Goal: Task Accomplishment & Management: Use online tool/utility

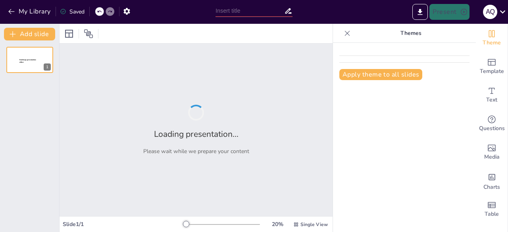
type input "Cultura [PERSON_NAME] y su Relevancia en la Intervención Clínica del Trabajo So…"
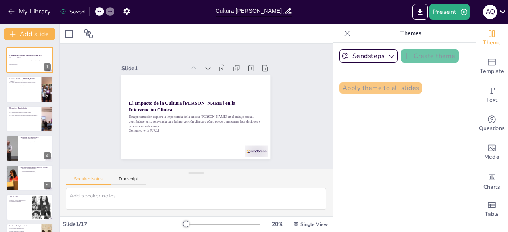
checkbox input "true"
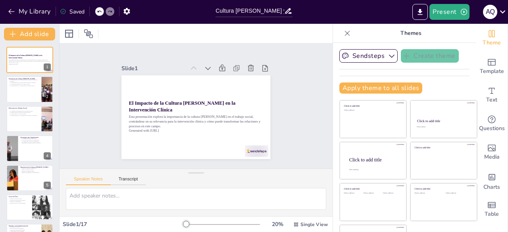
checkbox input "true"
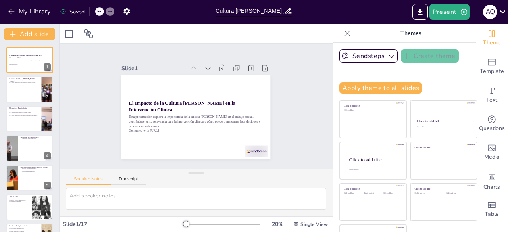
checkbox input "true"
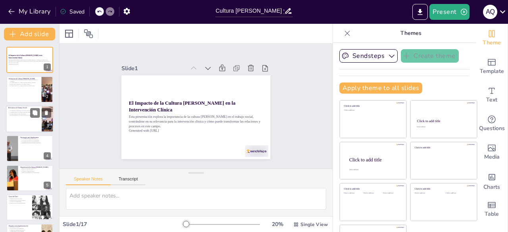
checkbox input "true"
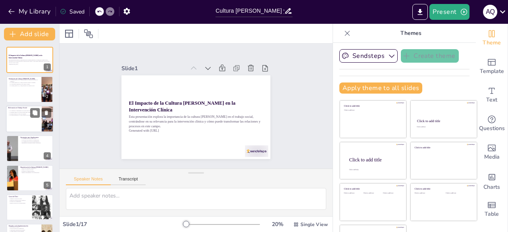
checkbox input "true"
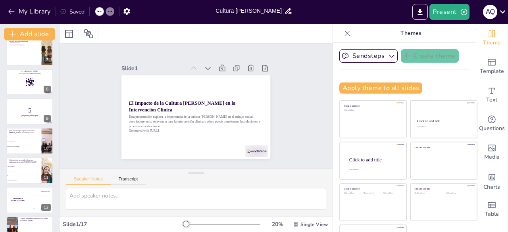
checkbox input "true"
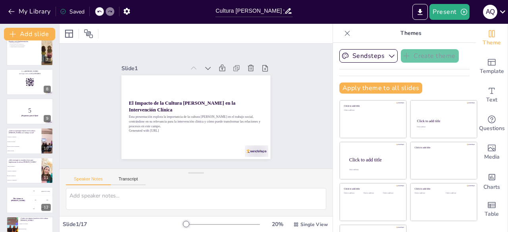
checkbox input "true"
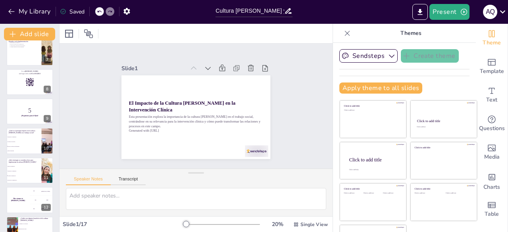
checkbox input "true"
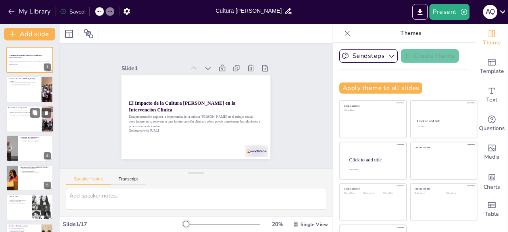
checkbox input "true"
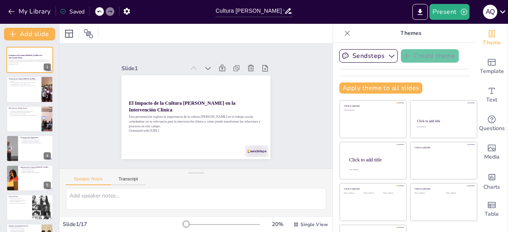
checkbox input "true"
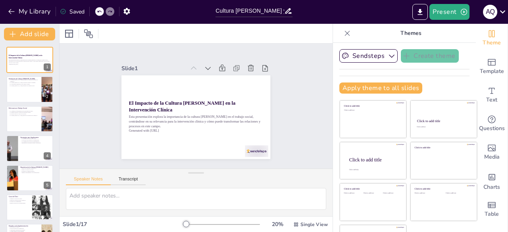
checkbox input "true"
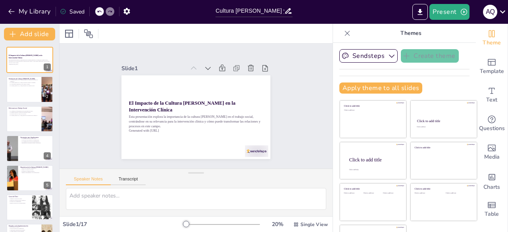
checkbox input "true"
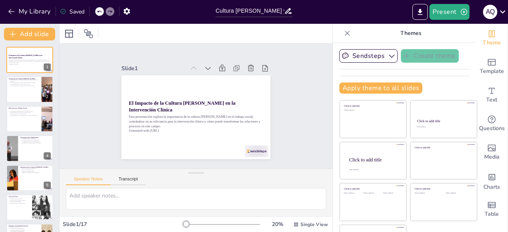
checkbox input "true"
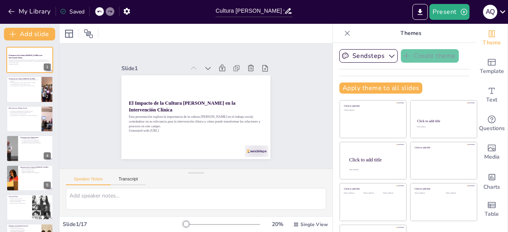
checkbox input "true"
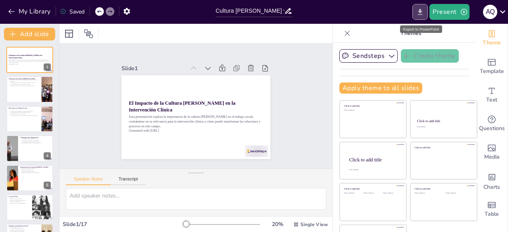
click at [425, 10] on icon "Export to PowerPoint" at bounding box center [420, 12] width 8 height 8
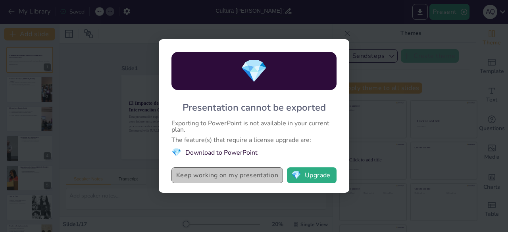
click at [256, 176] on button "Keep working on my presentation" at bounding box center [228, 176] width 112 height 16
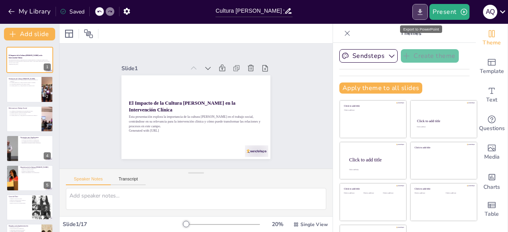
click at [422, 12] on icon "Export to PowerPoint" at bounding box center [420, 12] width 5 height 6
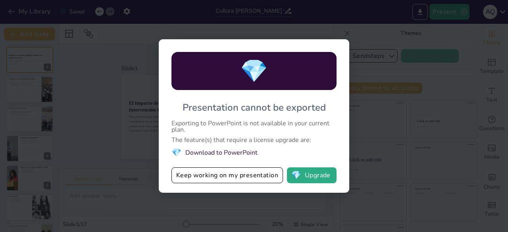
click at [383, 127] on div "💎 Presentation cannot be exported Exporting to PowerPoint is not available in y…" at bounding box center [254, 116] width 508 height 232
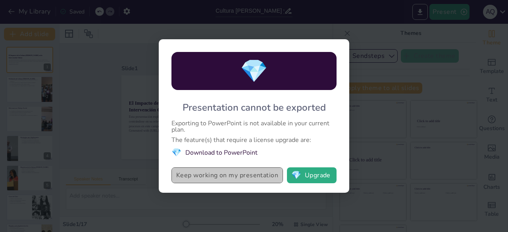
click at [276, 173] on button "Keep working on my presentation" at bounding box center [228, 176] width 112 height 16
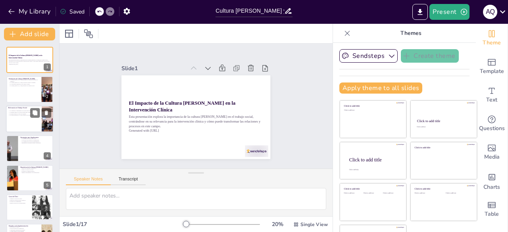
checkbox input "true"
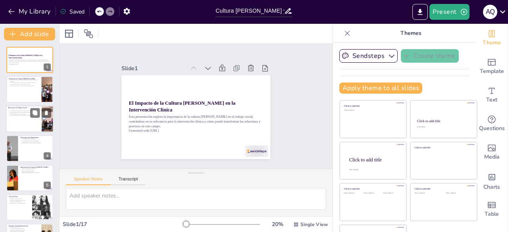
checkbox input "true"
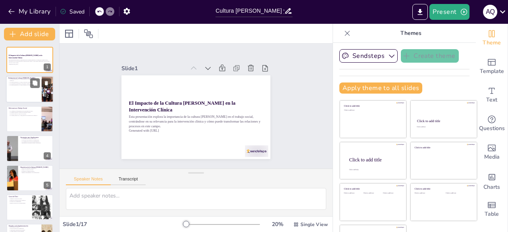
checkbox input "true"
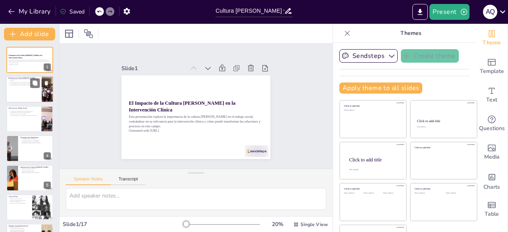
checkbox input "true"
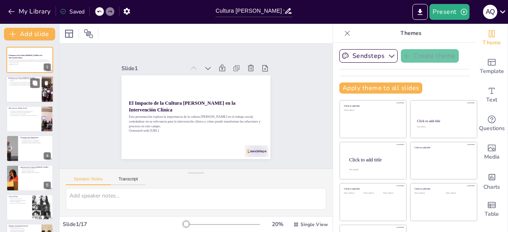
checkbox input "true"
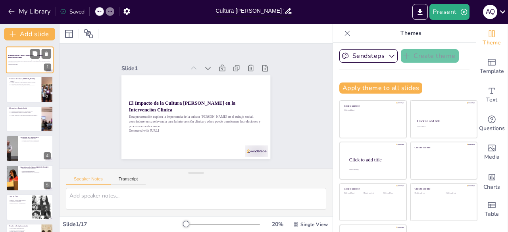
checkbox input "true"
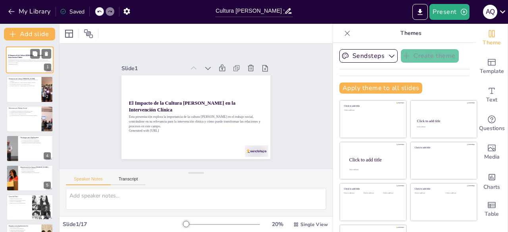
checkbox input "true"
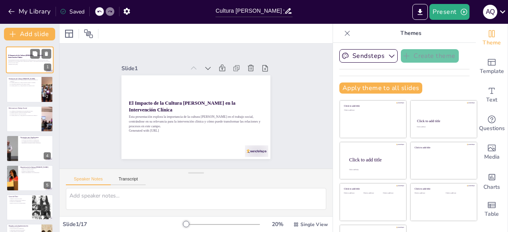
checkbox input "true"
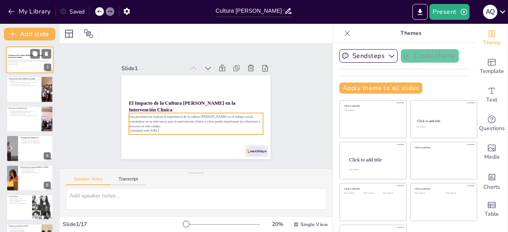
click at [14, 61] on p "Esta presentación explora la importancia de la cultura [PERSON_NAME] en el trab…" at bounding box center [29, 61] width 43 height 4
checkbox input "true"
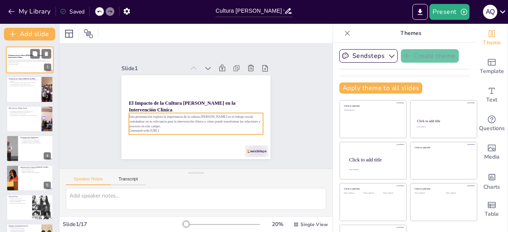
checkbox input "true"
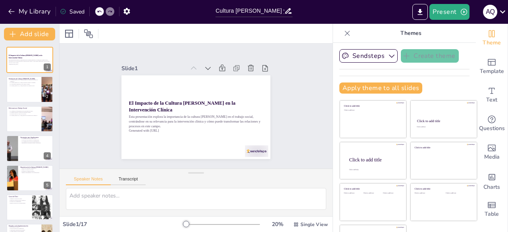
checkbox input "true"
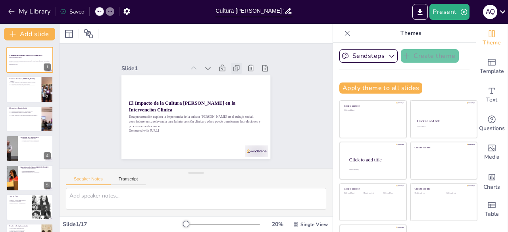
click at [245, 88] on icon at bounding box center [250, 93] width 11 height 11
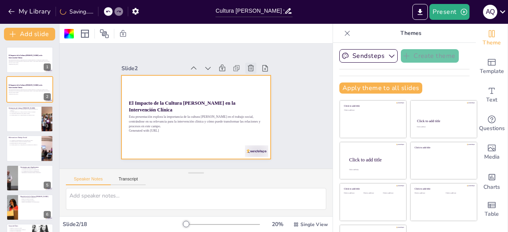
click at [251, 70] on icon at bounding box center [254, 73] width 7 height 7
type textarea "La resolución pacífica es un concepto clave en la cultura de paz. Fomenta un en…"
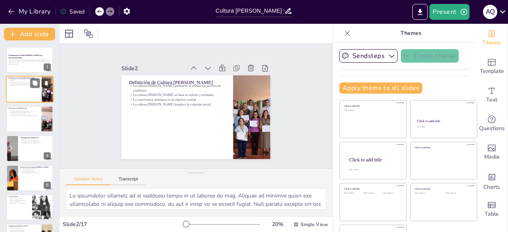
checkbox input "true"
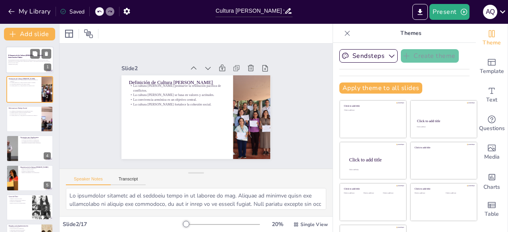
checkbox input "true"
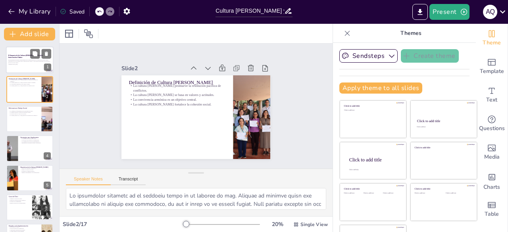
checkbox input "true"
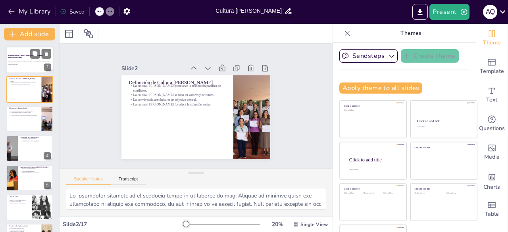
checkbox input "true"
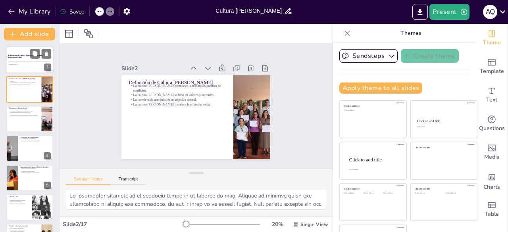
checkbox input "true"
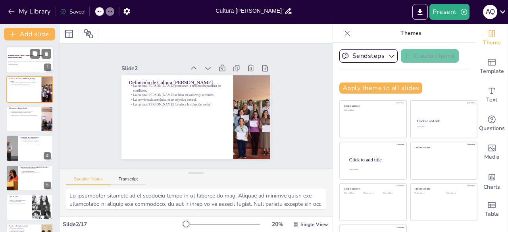
checkbox input "true"
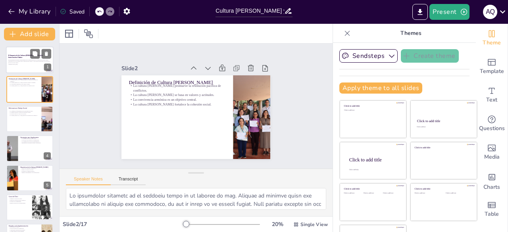
checkbox input "true"
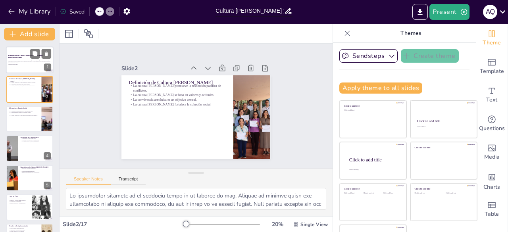
click at [16, 64] on p "Generated with [URL]" at bounding box center [29, 65] width 43 height 2
checkbox input "true"
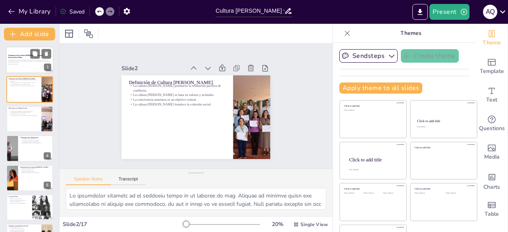
checkbox input "true"
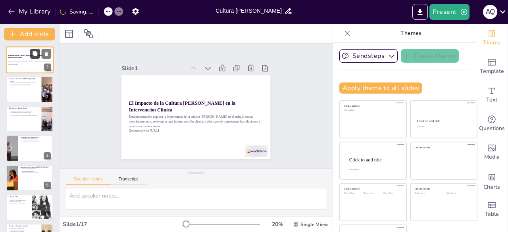
checkbox input "true"
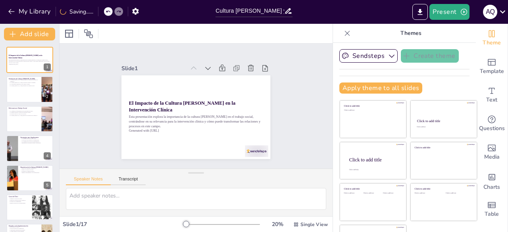
checkbox input "true"
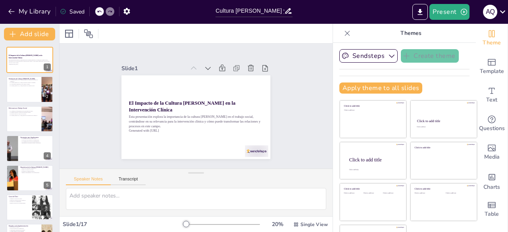
click at [344, 34] on icon at bounding box center [348, 33] width 8 height 8
checkbox input "true"
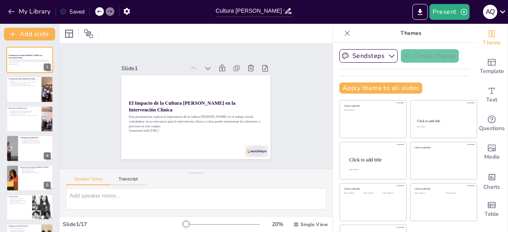
checkbox input "true"
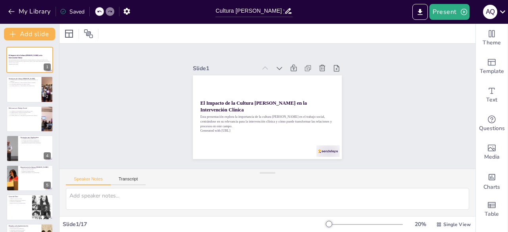
checkbox input "true"
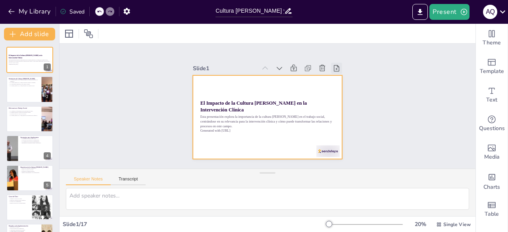
checkbox input "true"
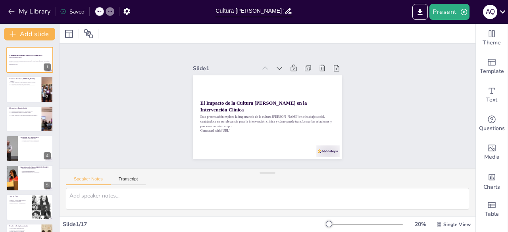
checkbox input "true"
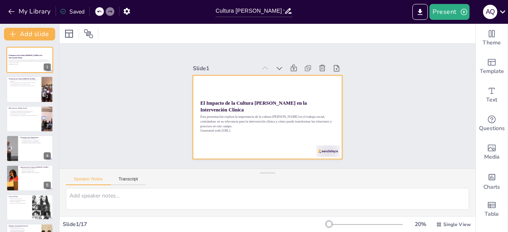
checkbox input "true"
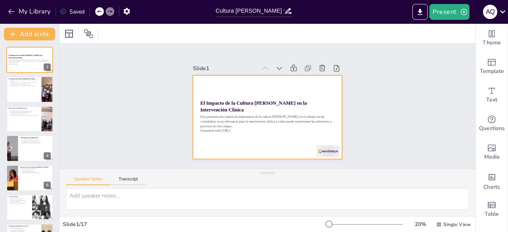
checkbox input "true"
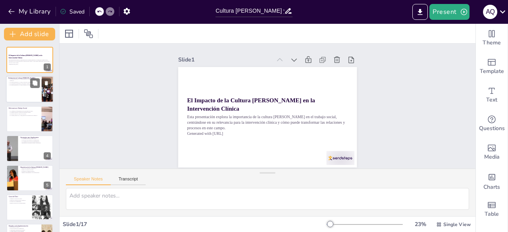
click at [29, 97] on div at bounding box center [30, 89] width 48 height 27
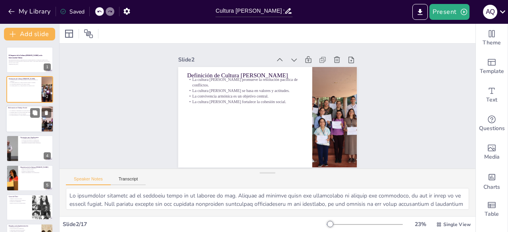
click at [23, 124] on div at bounding box center [30, 119] width 48 height 27
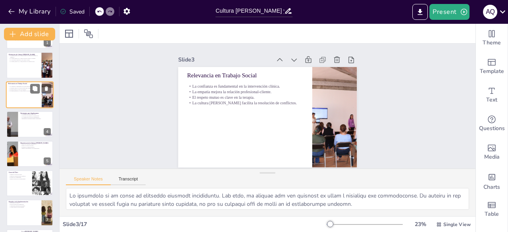
scroll to position [25, 0]
click at [23, 124] on div at bounding box center [29, 124] width 47 height 26
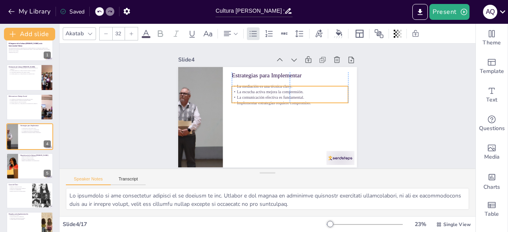
drag, startPoint x: 256, startPoint y: 91, endPoint x: 256, endPoint y: 98, distance: 6.8
click at [256, 98] on p "La comunicación efectiva es fundamental." at bounding box center [290, 98] width 116 height 6
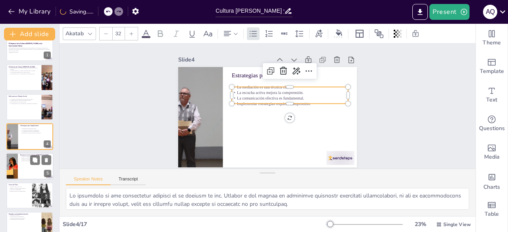
click at [32, 172] on div at bounding box center [30, 166] width 48 height 27
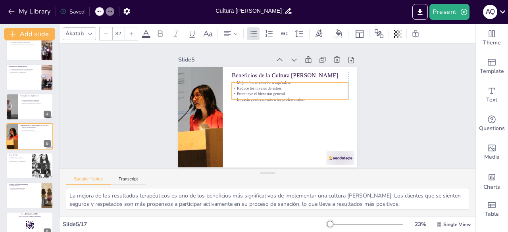
click at [259, 97] on p "Impacta positivamente a los profesionales." at bounding box center [290, 101] width 116 height 17
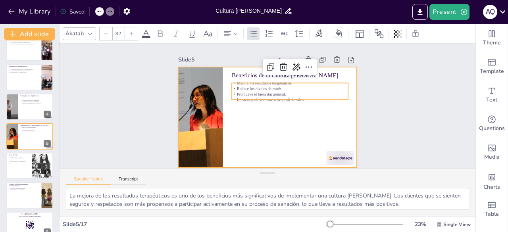
click at [241, 132] on div at bounding box center [266, 117] width 188 height 119
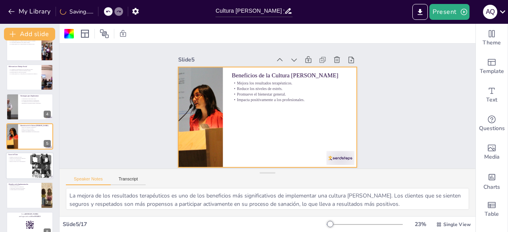
click at [29, 174] on div at bounding box center [30, 166] width 48 height 27
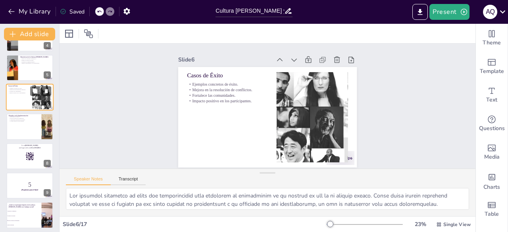
scroll to position [111, 0]
click at [23, 143] on div at bounding box center [30, 156] width 48 height 27
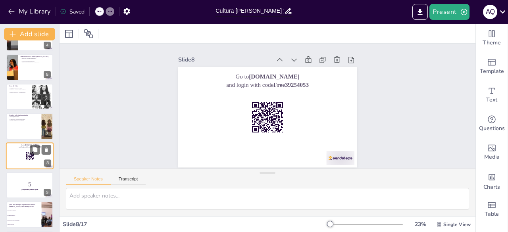
scroll to position [130, 0]
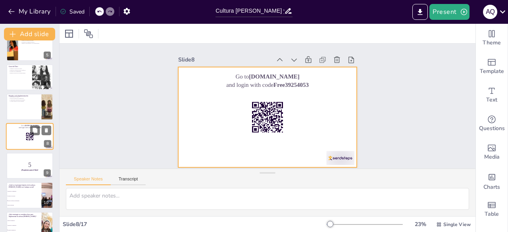
click at [25, 131] on div at bounding box center [30, 136] width 48 height 27
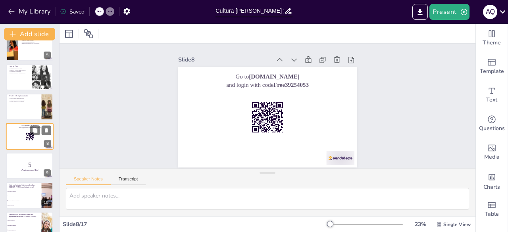
scroll to position [4, 0]
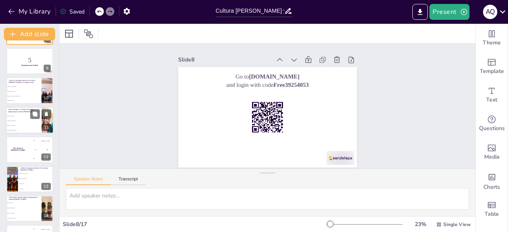
click at [26, 112] on p "¿Qué estrategia se considera clave para implementar la cultura [PERSON_NAME]?" at bounding box center [23, 110] width 31 height 4
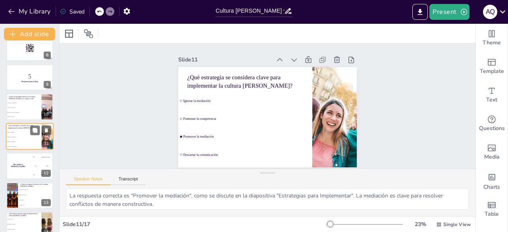
scroll to position [320, 0]
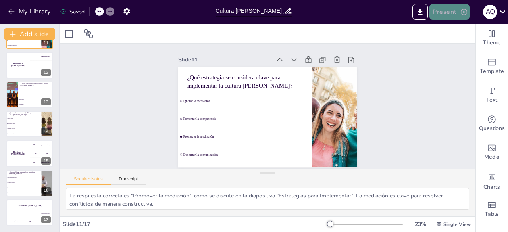
click at [454, 10] on button "Present" at bounding box center [450, 12] width 40 height 16
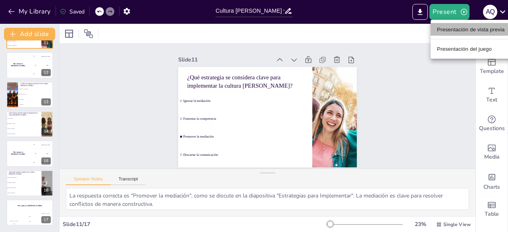
click at [454, 29] on font "Presentación de vista previa" at bounding box center [471, 30] width 68 height 6
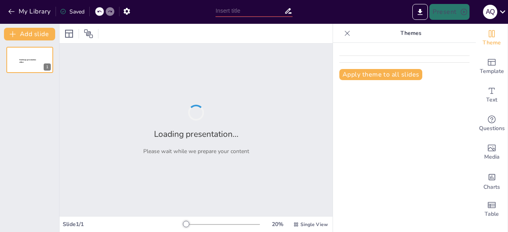
type input "Cultura [PERSON_NAME] y su Relevancia en la Intervención Clínica del Trabajo So…"
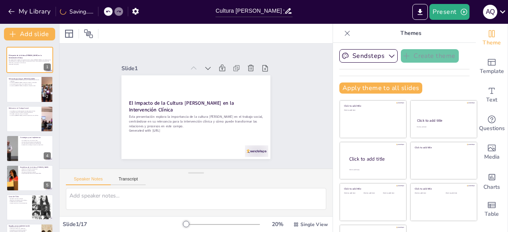
click at [68, 15] on div "Saving......" at bounding box center [74, 11] width 37 height 14
click at [419, 17] on button "Export to PowerPoint" at bounding box center [420, 12] width 15 height 16
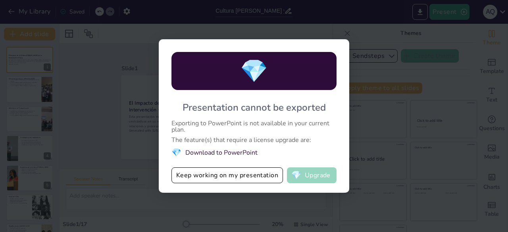
click at [295, 172] on span "💎" at bounding box center [297, 176] width 10 height 8
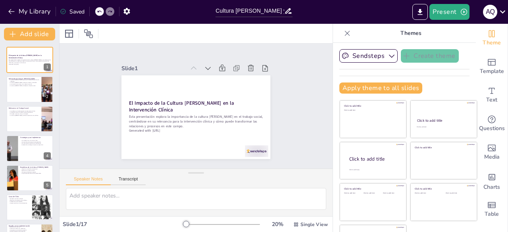
checkbox input "true"
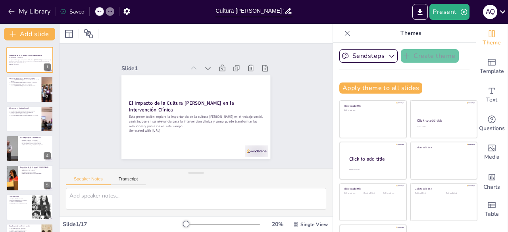
checkbox input "true"
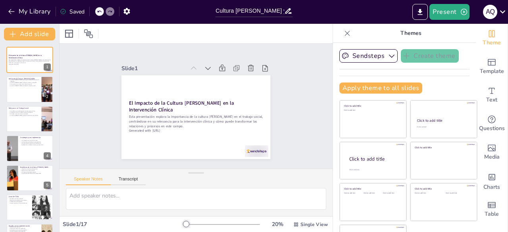
checkbox input "true"
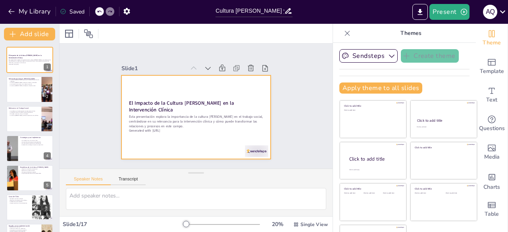
checkbox input "true"
